Goal: Information Seeking & Learning: Learn about a topic

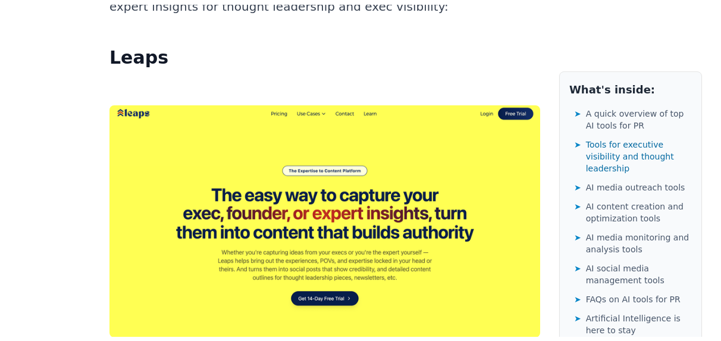
scroll to position [1844, 0]
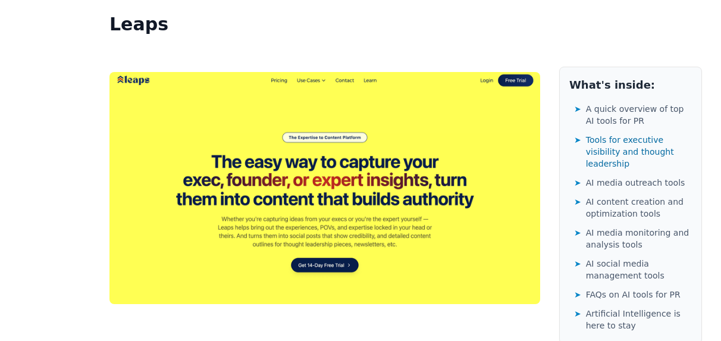
drag, startPoint x: 106, startPoint y: 179, endPoint x: 487, endPoint y: 203, distance: 381.5
drag, startPoint x: 509, startPoint y: 234, endPoint x: 209, endPoint y: 177, distance: 304.5
drag, startPoint x: 105, startPoint y: 183, endPoint x: 466, endPoint y: 220, distance: 363.1
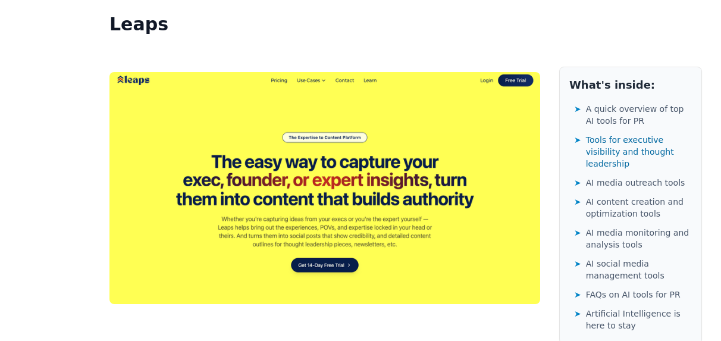
copy p "Leaps is an AI tool that captures insights from your execs and subject matter e…"
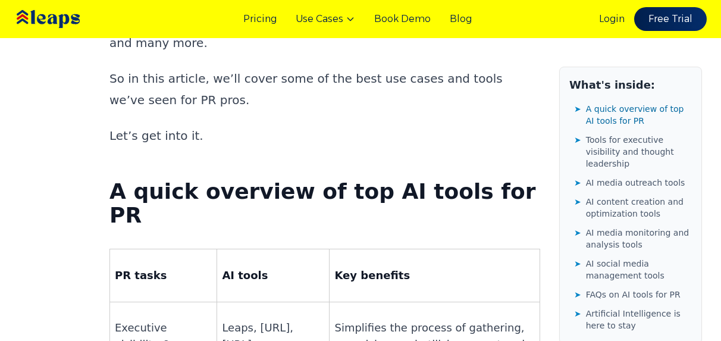
scroll to position [714, 0]
click at [250, 126] on p "Let’s get into it." at bounding box center [324, 136] width 431 height 21
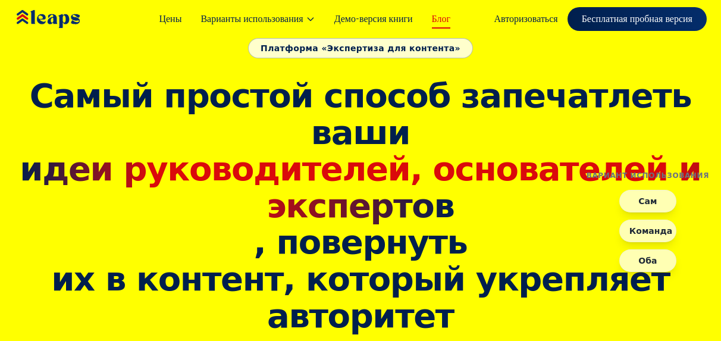
click at [444, 21] on font "Блог" at bounding box center [441, 18] width 19 height 11
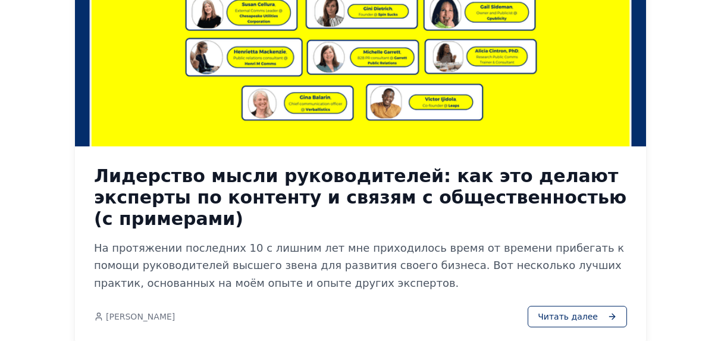
scroll to position [535, 0]
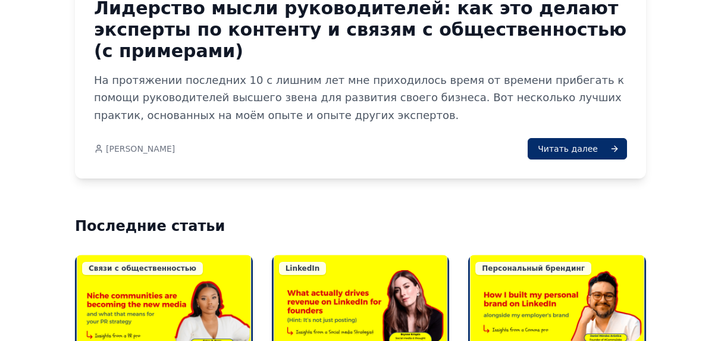
click at [572, 144] on font "Читать далее" at bounding box center [568, 149] width 60 height 10
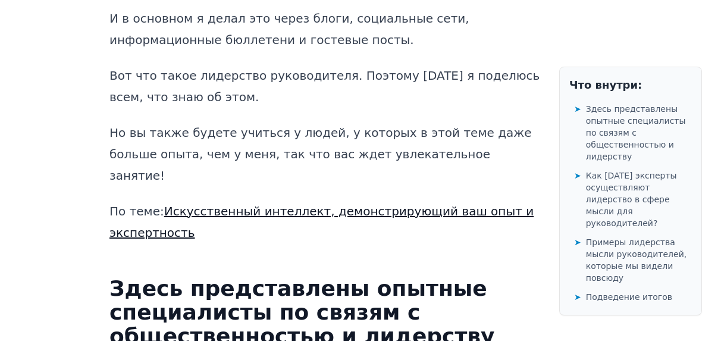
scroll to position [892, 0]
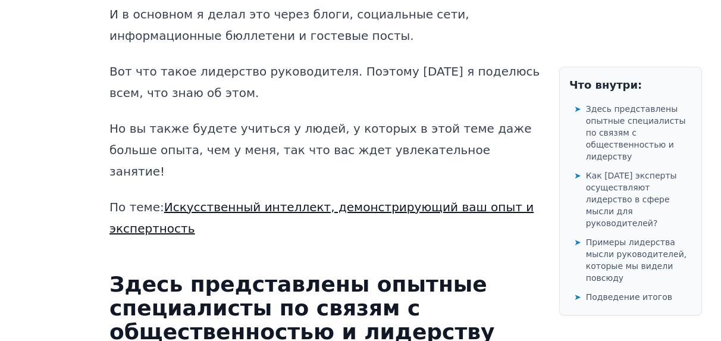
click at [220, 200] on font "Искусственный интеллект, демонстрирующий ваш опыт и экспертность" at bounding box center [321, 218] width 424 height 36
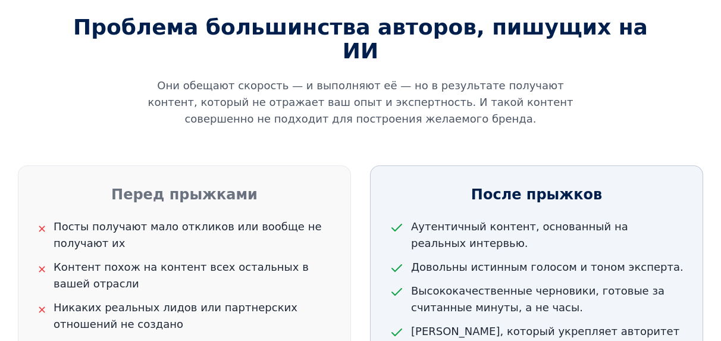
scroll to position [1130, 0]
